Goal: Information Seeking & Learning: Compare options

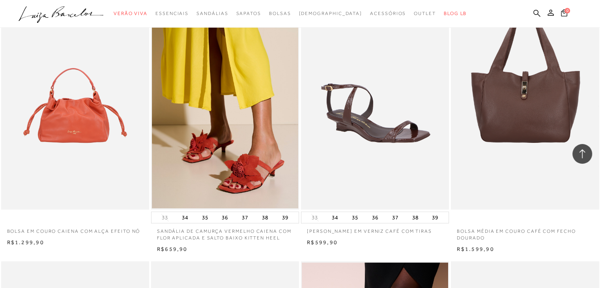
scroll to position [908, 0]
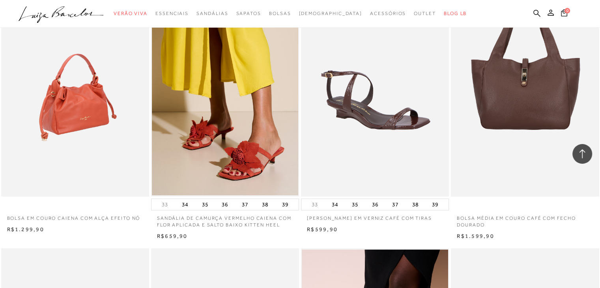
click at [81, 116] on img at bounding box center [75, 85] width 147 height 222
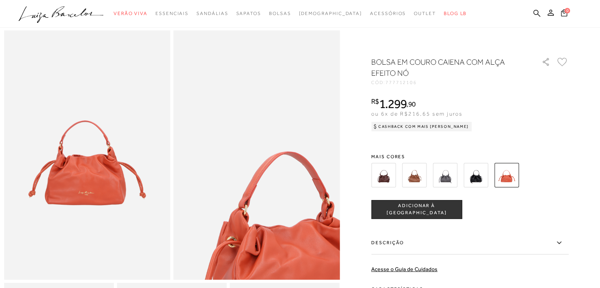
scroll to position [39, 0]
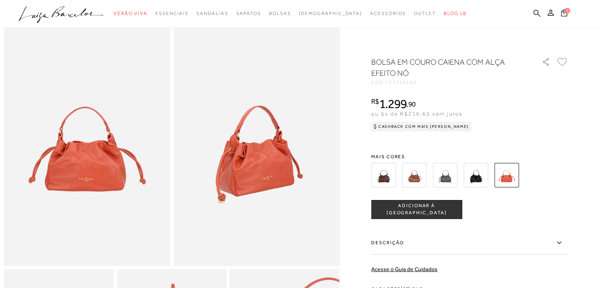
click at [422, 174] on img at bounding box center [414, 175] width 24 height 24
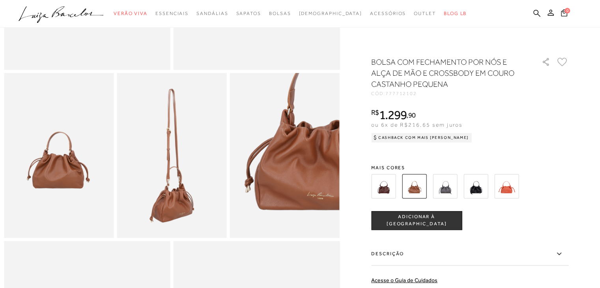
scroll to position [237, 0]
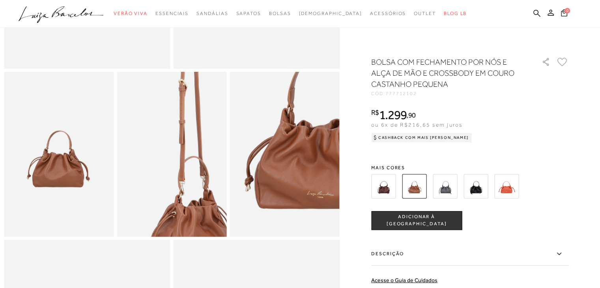
click at [155, 180] on img at bounding box center [189, 135] width 220 height 330
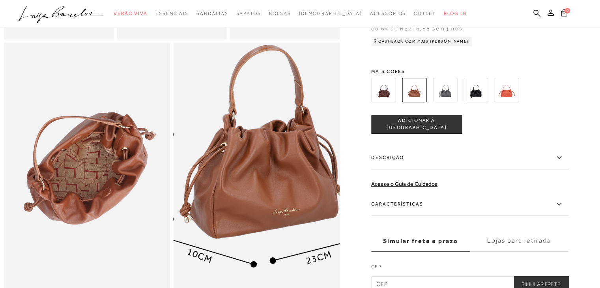
scroll to position [474, 0]
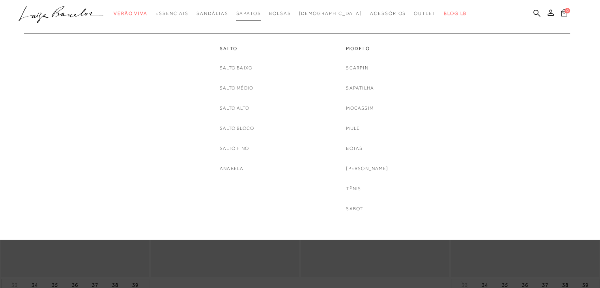
scroll to position [39, 0]
click at [360, 87] on link "Sapatilha" at bounding box center [360, 88] width 28 height 8
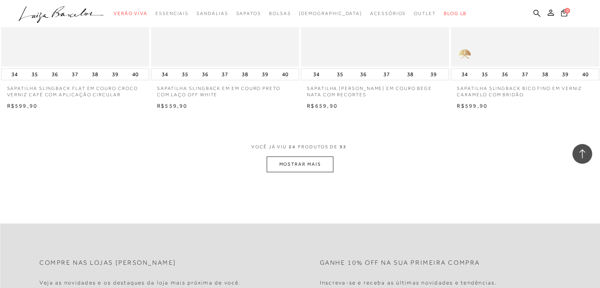
scroll to position [1579, 0]
click at [302, 165] on button "MOSTRAR MAIS" at bounding box center [300, 163] width 66 height 15
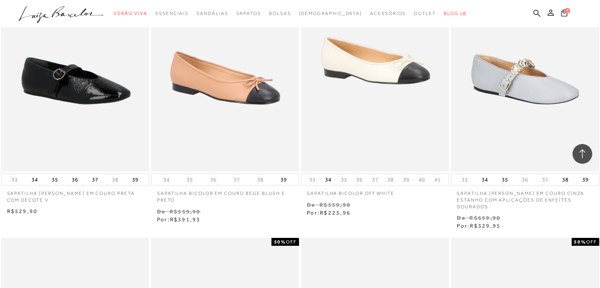
scroll to position [2921, 0]
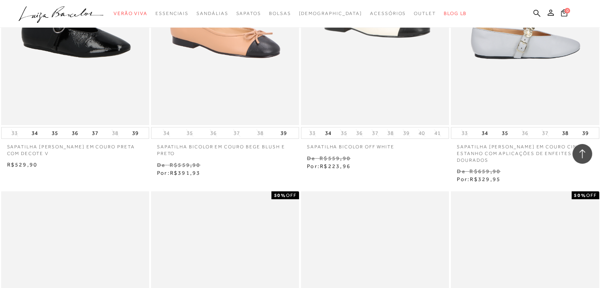
click at [533, 53] on img at bounding box center [525, 14] width 147 height 222
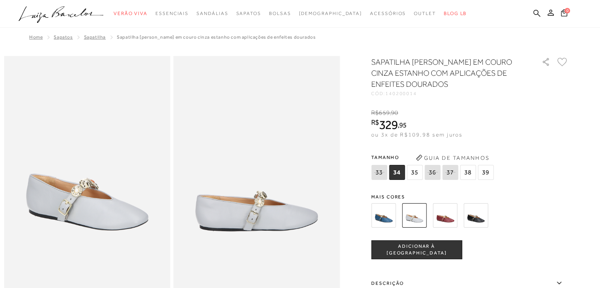
click at [393, 220] on img at bounding box center [383, 215] width 24 height 24
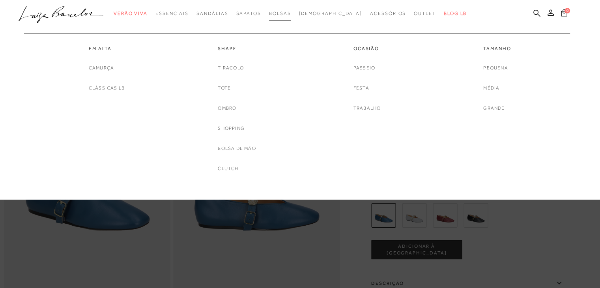
click at [284, 11] on span "Bolsas" at bounding box center [280, 14] width 22 height 6
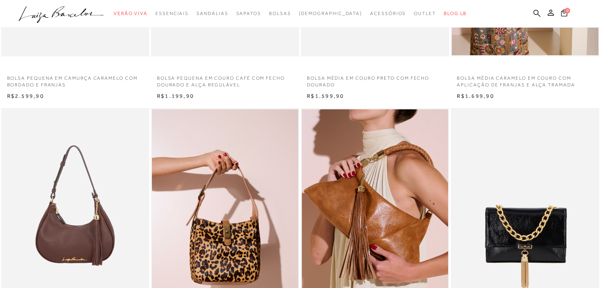
scroll to position [237, 0]
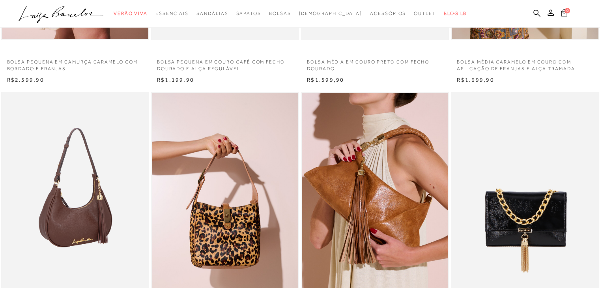
click at [92, 168] on img at bounding box center [75, 203] width 147 height 222
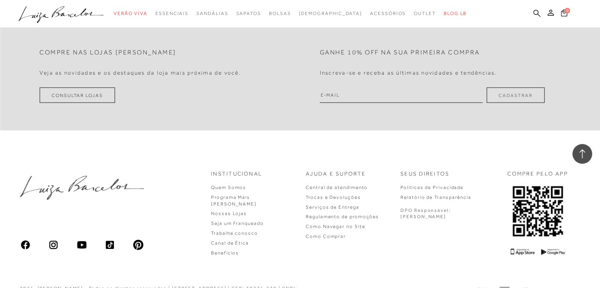
scroll to position [1814, 0]
